Goal: Task Accomplishment & Management: Manage account settings

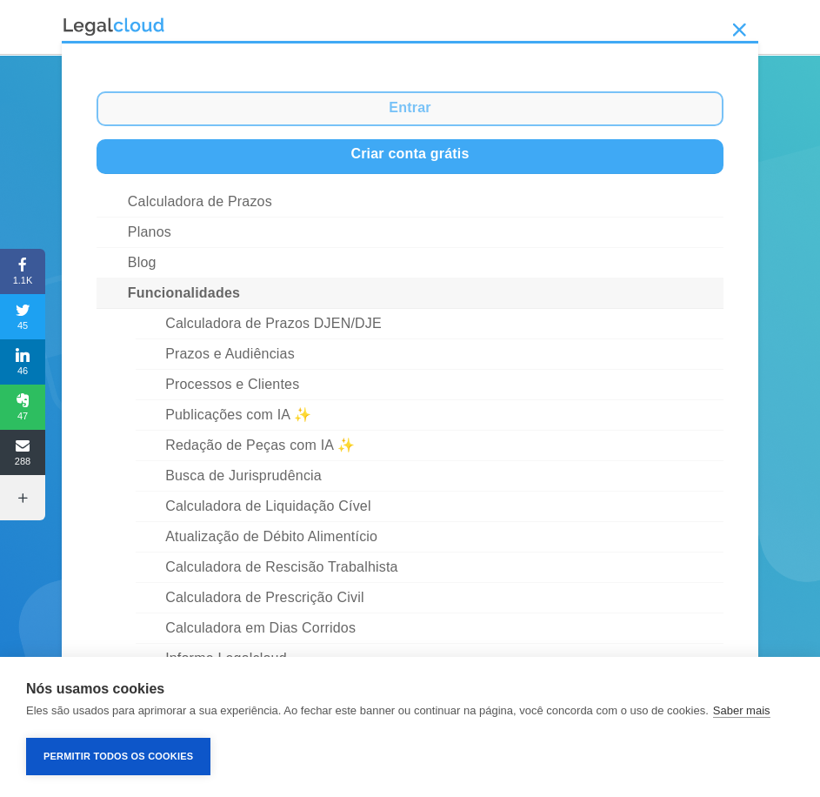
click at [402, 104] on link "Entrar" at bounding box center [410, 108] width 627 height 35
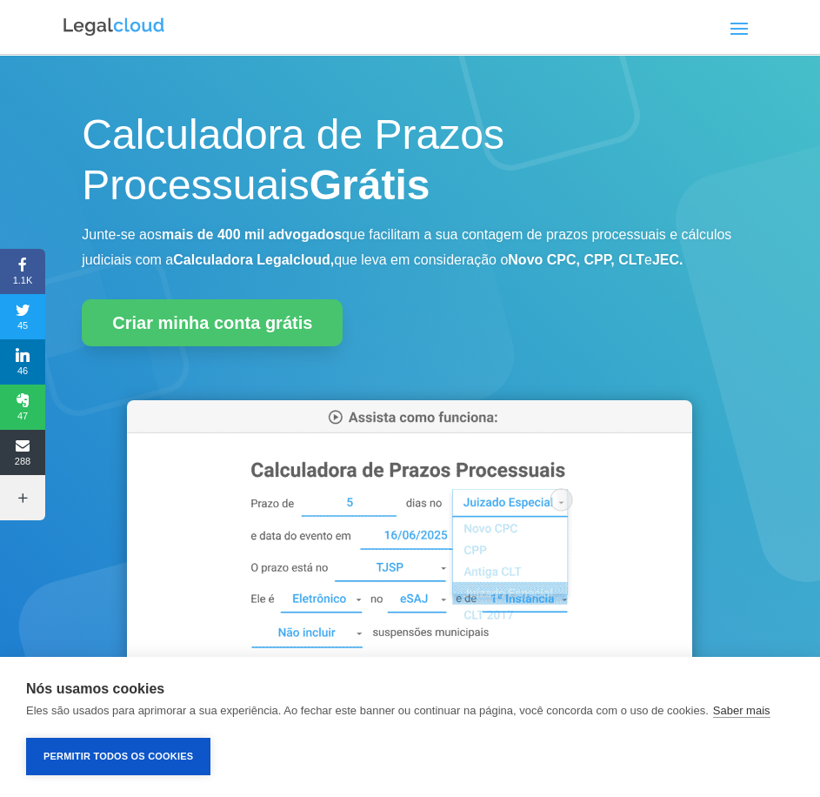
click at [734, 36] on span at bounding box center [740, 28] width 28 height 28
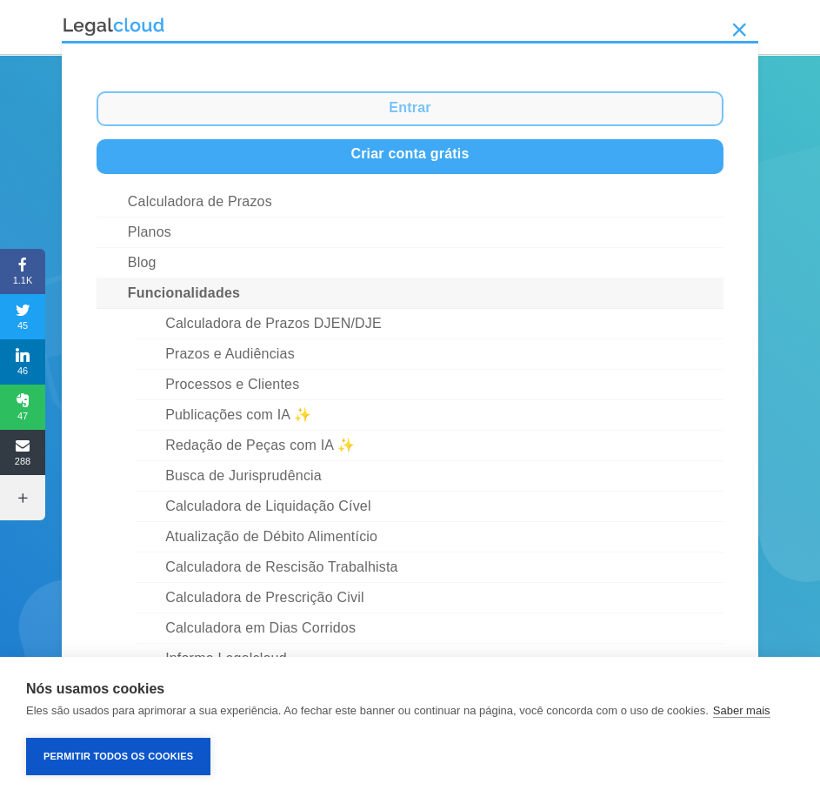
click at [398, 110] on link "Entrar" at bounding box center [410, 108] width 627 height 35
